Goal: Task Accomplishment & Management: Manage account settings

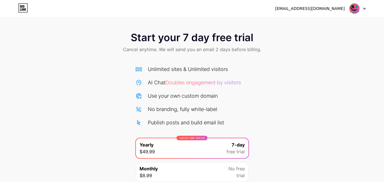
click at [359, 7] on img at bounding box center [354, 8] width 11 height 11
click at [326, 23] on li "Logout" at bounding box center [330, 23] width 70 height 15
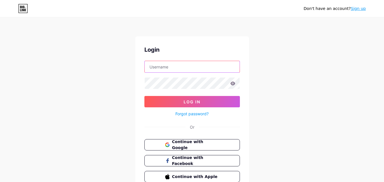
click at [200, 69] on input "text" at bounding box center [192, 66] width 95 height 11
type input "neerajchaudhary"
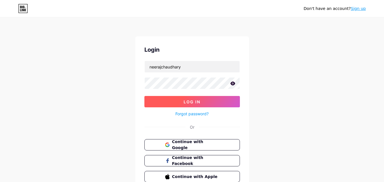
click at [199, 102] on span "Log In" at bounding box center [191, 101] width 17 height 5
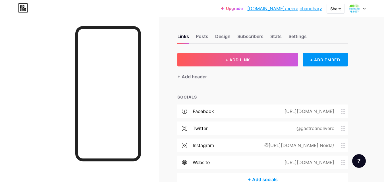
click at [271, 9] on link "[DOMAIN_NAME]/neerajchaudhary" at bounding box center [284, 8] width 75 height 7
